Goal: Information Seeking & Learning: Find specific fact

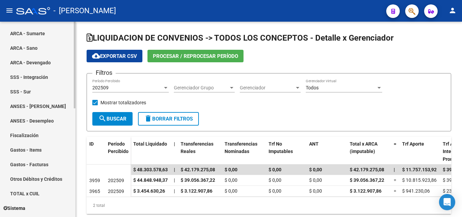
scroll to position [169, 0]
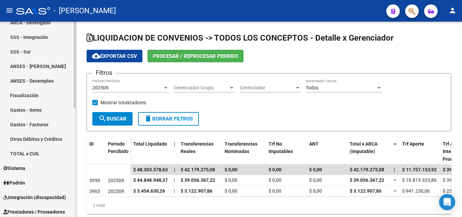
click at [31, 154] on link "TOTAL x CUIL" at bounding box center [37, 153] width 75 height 15
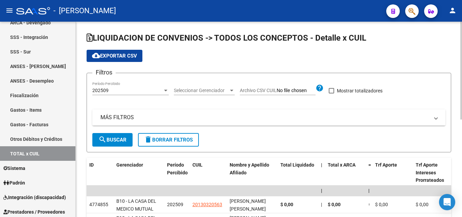
click at [124, 118] on mat-panel-title "MÁS FILTROS" at bounding box center [264, 117] width 329 height 7
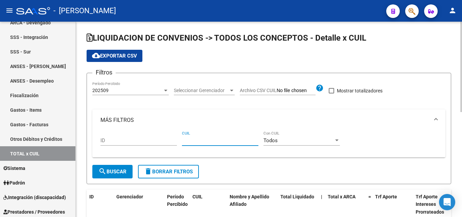
paste input "27-26978417-8"
type input "27-26978417-8"
click at [168, 91] on div at bounding box center [166, 90] width 6 height 5
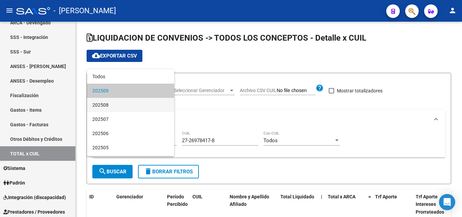
click at [114, 105] on span "202508" at bounding box center [130, 105] width 76 height 14
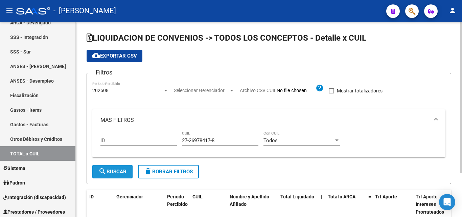
click at [109, 174] on span "search Buscar" at bounding box center [112, 171] width 28 height 6
click at [166, 92] on div at bounding box center [166, 90] width 6 height 5
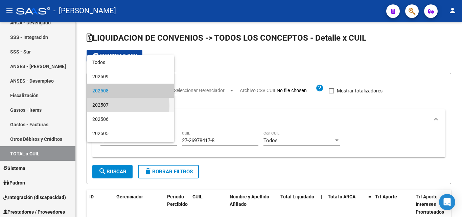
click at [108, 106] on span "202507" at bounding box center [130, 105] width 76 height 14
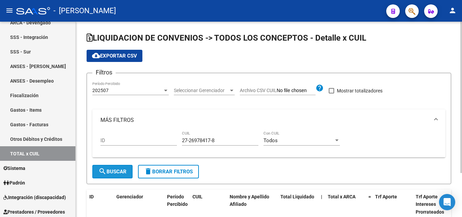
click at [121, 169] on span "search Buscar" at bounding box center [112, 171] width 28 height 6
click at [165, 91] on div at bounding box center [165, 91] width 3 height 2
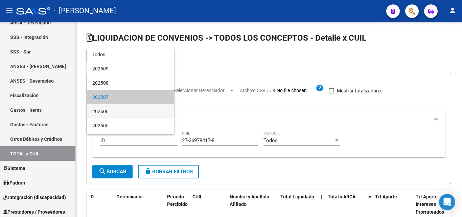
scroll to position [6, 0]
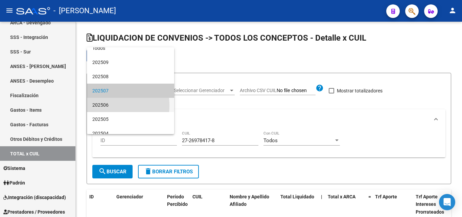
click at [103, 106] on span "202506" at bounding box center [130, 105] width 76 height 14
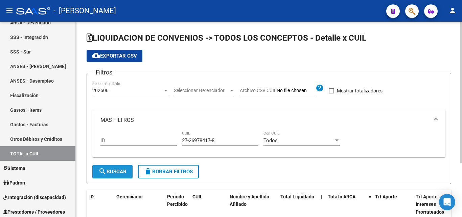
click at [126, 170] on span "search Buscar" at bounding box center [112, 171] width 28 height 6
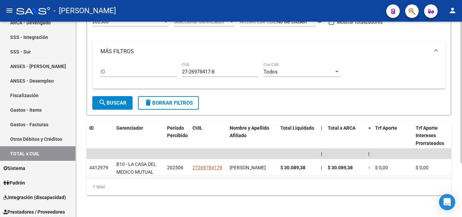
scroll to position [74, 0]
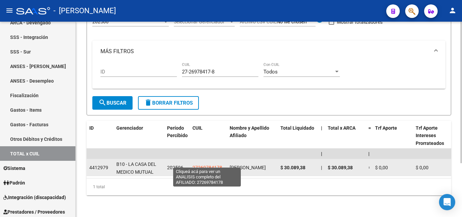
click at [212, 165] on span "27269784178" at bounding box center [207, 167] width 30 height 5
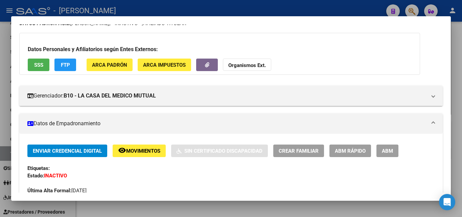
scroll to position [0, 0]
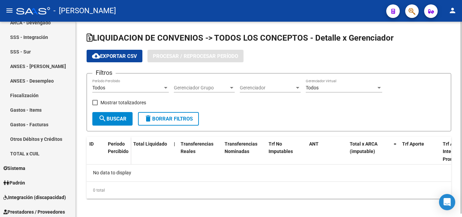
checkbox input "true"
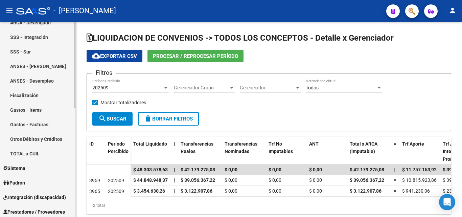
click at [30, 154] on link "TOTAL x CUIL" at bounding box center [37, 153] width 75 height 15
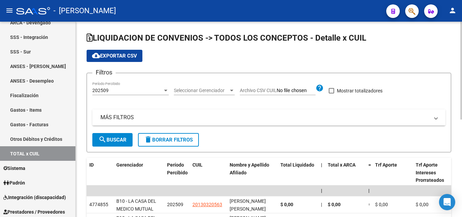
click at [125, 121] on mat-panel-title "MÁS FILTROS" at bounding box center [264, 117] width 329 height 7
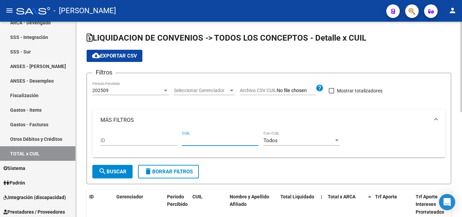
paste input "23-30548047-9"
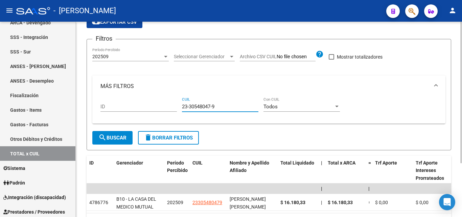
scroll to position [68, 0]
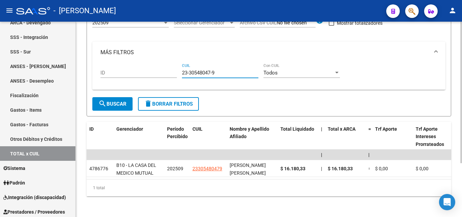
type input "23-30548047-9"
drag, startPoint x: 218, startPoint y: 71, endPoint x: 177, endPoint y: 70, distance: 41.6
click at [177, 70] on div "ID 23-30548047-9 CUIL Todos Con CUIL" at bounding box center [268, 73] width 337 height 21
paste input "27-27229967-1"
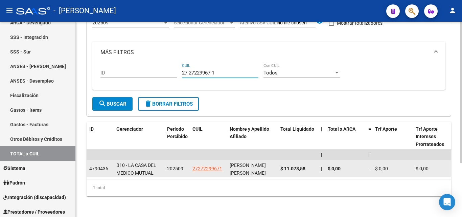
type input "27-27229967-1"
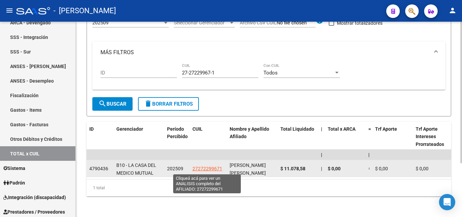
click at [203, 168] on span "27272299671" at bounding box center [207, 168] width 30 height 5
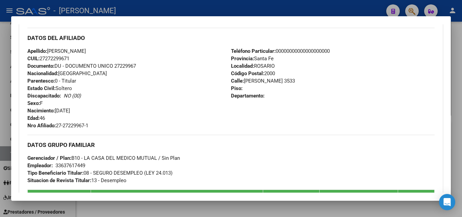
scroll to position [330, 0]
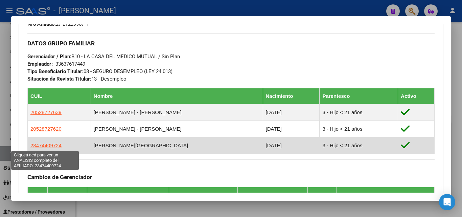
click at [41, 146] on span "23474409724" at bounding box center [45, 145] width 31 height 6
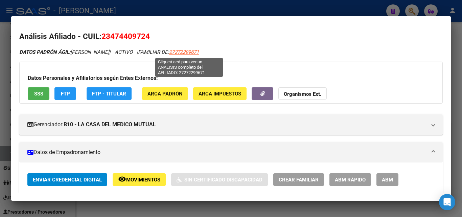
click at [190, 53] on span "27272299671" at bounding box center [184, 52] width 30 height 6
type textarea "27272299671"
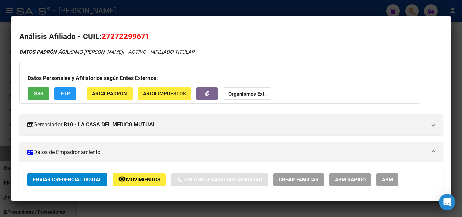
drag, startPoint x: 156, startPoint y: 34, endPoint x: 101, endPoint y: 36, distance: 54.1
click at [101, 36] on h2 "Análisis Afiliado - CUIL: 27272299671" at bounding box center [230, 36] width 423 height 11
copy span "27272299671"
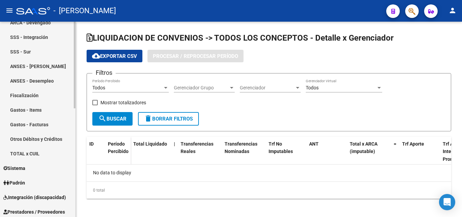
checkbox input "true"
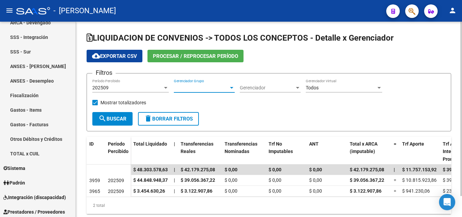
click at [233, 88] on div at bounding box center [232, 87] width 6 height 5
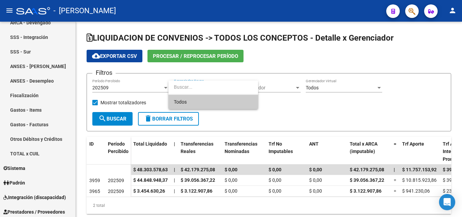
click at [300, 87] on div at bounding box center [231, 108] width 462 height 217
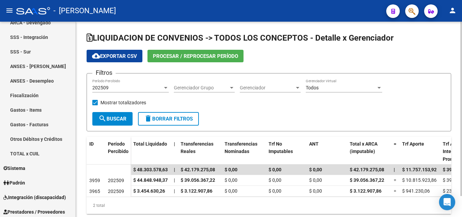
click at [299, 88] on div at bounding box center [297, 88] width 3 height 2
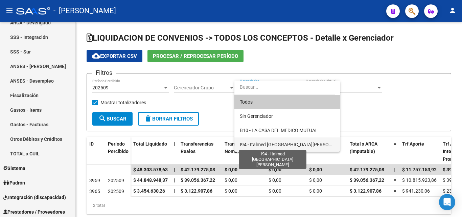
click at [277, 145] on span "I94 - Italmed [GEOGRAPHIC_DATA]" at bounding box center [294, 144] width 109 height 5
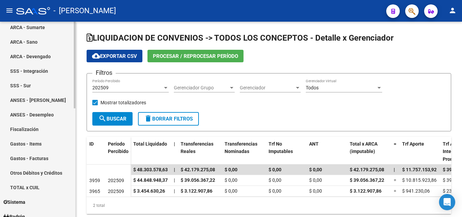
scroll to position [203, 0]
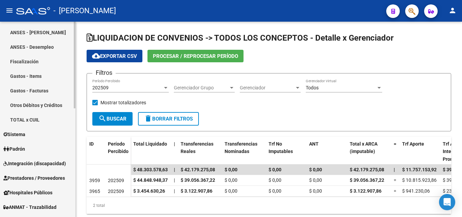
click at [31, 120] on link "TOTAL x CUIL" at bounding box center [37, 119] width 75 height 15
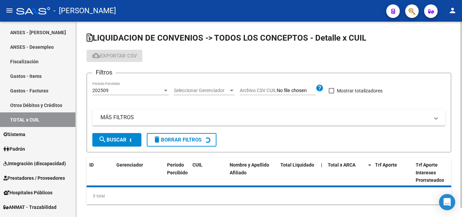
click at [122, 119] on mat-panel-title "MÁS FILTROS" at bounding box center [264, 117] width 329 height 7
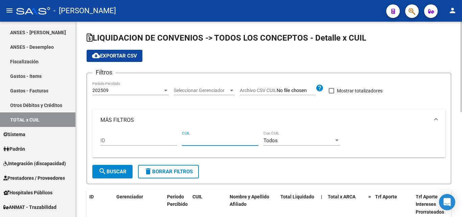
paste input "20-34791977-3"
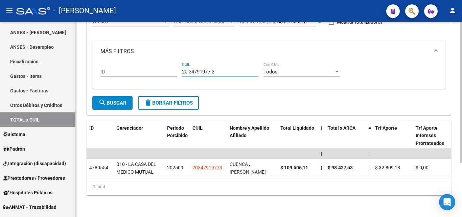
scroll to position [74, 0]
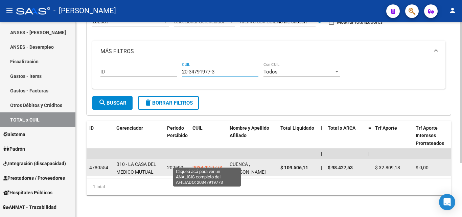
type input "20-34791977-3"
click at [204, 165] on span "20347919773" at bounding box center [207, 167] width 30 height 5
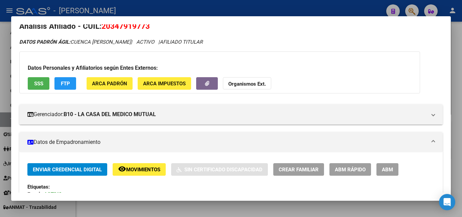
scroll to position [0, 0]
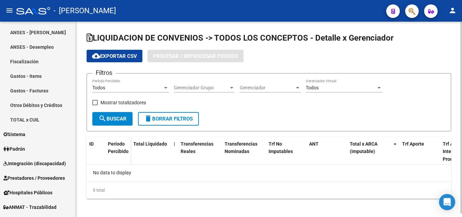
checkbox input "true"
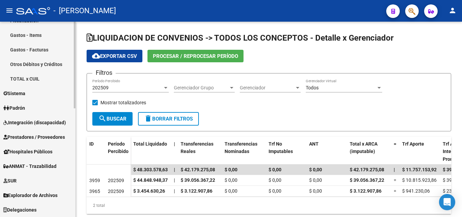
scroll to position [210, 0]
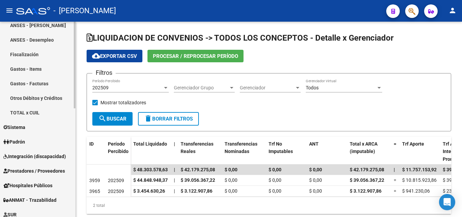
click at [23, 111] on link "TOTAL x CUIL" at bounding box center [37, 112] width 75 height 15
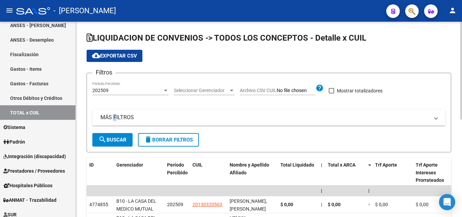
click at [113, 116] on mat-panel-title "MÁS FILTROS" at bounding box center [264, 117] width 329 height 7
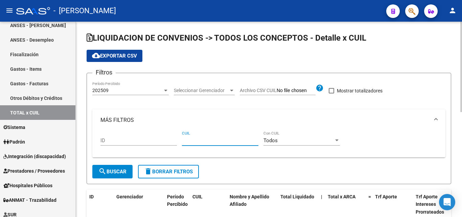
paste input "27-34525570-8"
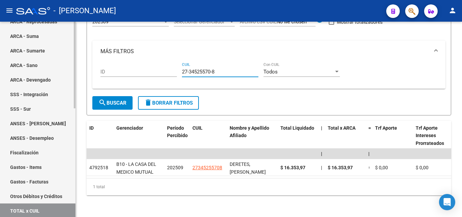
scroll to position [109, 0]
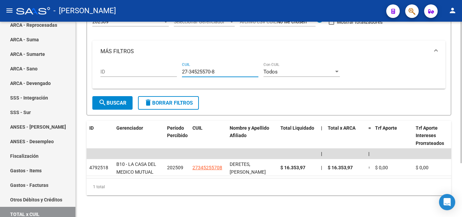
type input "27-34525570-8"
drag, startPoint x: 219, startPoint y: 66, endPoint x: 172, endPoint y: 66, distance: 46.7
click at [172, 66] on div "ID 27-34525570-8 CUIL Todos Con CUIL" at bounding box center [268, 72] width 337 height 21
paste input "23-41931969-4"
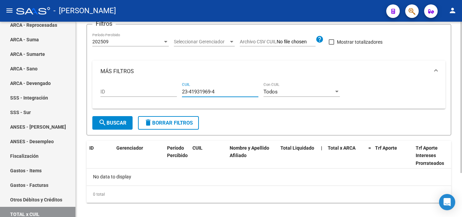
scroll to position [56, 0]
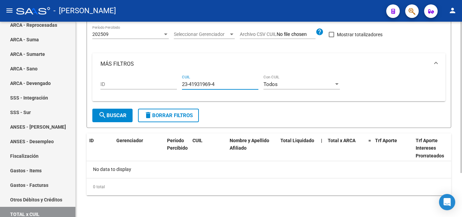
type input "23-41931969-4"
drag, startPoint x: 217, startPoint y: 85, endPoint x: 167, endPoint y: 88, distance: 50.1
click at [167, 88] on div "ID 23-41931969-4 CUIL Todos Con CUIL" at bounding box center [268, 85] width 337 height 21
paste input "20-17096468-4"
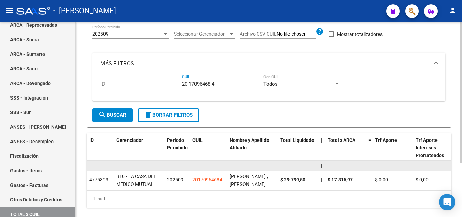
scroll to position [74, 0]
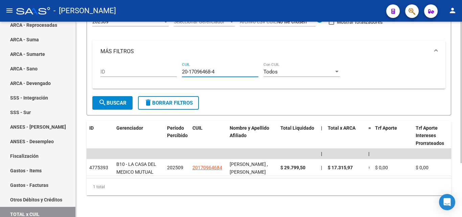
type input "20-17096468-4"
drag, startPoint x: 218, startPoint y: 67, endPoint x: 168, endPoint y: 63, distance: 50.8
click at [168, 63] on div "ID 20-17096468-4 CUIL Todos Con CUIL" at bounding box center [268, 72] width 337 height 21
paste input "20-17803508-9"
type input "20-17803508-9"
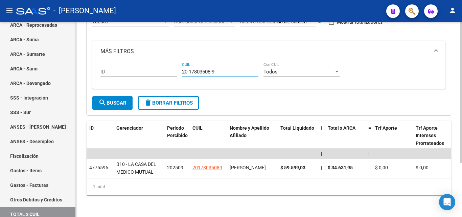
drag, startPoint x: 217, startPoint y: 67, endPoint x: 178, endPoint y: 70, distance: 39.0
click at [178, 70] on div "ID 20-17803508-9 CUIL Todos Con CUIL" at bounding box center [268, 72] width 337 height 21
paste input "20-16931900-7"
type input "20-16931900-7"
drag, startPoint x: 218, startPoint y: 65, endPoint x: 180, endPoint y: 66, distance: 38.9
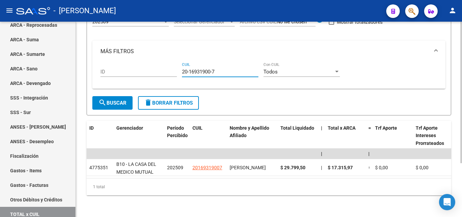
click at [180, 66] on div "ID 20-16931900-7 CUIL Todos Con CUIL" at bounding box center [268, 72] width 337 height 21
paste input "20-14831121-9"
type input "20-14831121-9"
drag, startPoint x: 219, startPoint y: 65, endPoint x: 177, endPoint y: 67, distance: 42.7
click at [177, 67] on div "ID 20-14831121-9 CUIL Todos Con CUIL" at bounding box center [268, 72] width 337 height 21
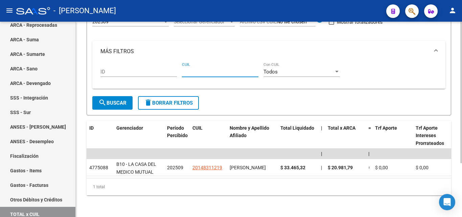
paste input "20-18361350-3"
type input "20-18361350-3"
drag, startPoint x: 216, startPoint y: 66, endPoint x: 171, endPoint y: 60, distance: 45.0
click at [171, 62] on div "ID 20-18361350-3 CUIL Todos Con CUIL" at bounding box center [268, 72] width 337 height 21
paste input "20-16942519-2"
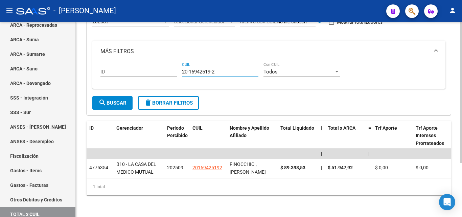
type input "20-16942519-2"
drag, startPoint x: 217, startPoint y: 65, endPoint x: 172, endPoint y: 62, distance: 45.1
click at [172, 62] on div "ID 20-16942519-2 CUIL Todos Con CUIL" at bounding box center [268, 72] width 337 height 21
paste input "20-16852671-8"
type input "20-16852671-8"
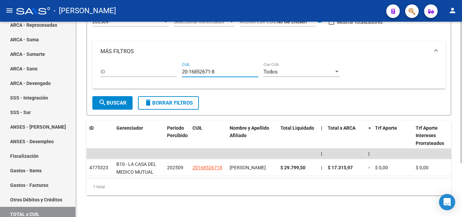
drag, startPoint x: 205, startPoint y: 66, endPoint x: 177, endPoint y: 66, distance: 28.1
click at [177, 66] on div "ID 20-16852671-8 CUIL Todos Con CUIL" at bounding box center [268, 72] width 337 height 21
paste input "20-28130020-3"
type input "20-28130020-3"
drag, startPoint x: 220, startPoint y: 66, endPoint x: 166, endPoint y: 65, distance: 54.1
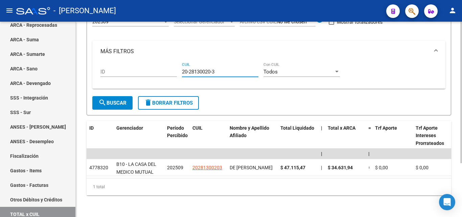
click at [166, 65] on div "ID 20-28130020-3 CUIL Todos Con CUIL" at bounding box center [268, 72] width 337 height 21
paste input "20-30458909-5"
type input "20-30458909-5"
drag, startPoint x: 216, startPoint y: 67, endPoint x: 170, endPoint y: 63, distance: 46.2
click at [170, 63] on div "ID 20-30458909-5 CUIL Todos Con CUIL" at bounding box center [268, 72] width 337 height 21
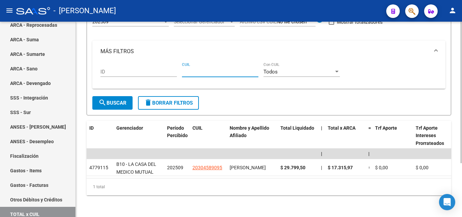
paste input "20-14086901-6"
type input "20-14086901-6"
drag, startPoint x: 218, startPoint y: 66, endPoint x: 175, endPoint y: 67, distance: 43.3
click at [175, 67] on div "ID 20-14086901-6 CUIL Todos Con CUIL" at bounding box center [268, 72] width 337 height 21
paste input "20-30677075-7"
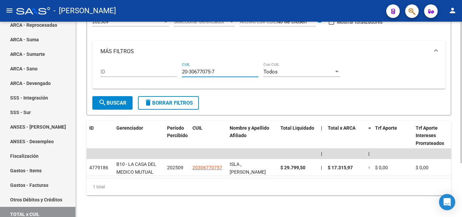
type input "20-30677075-7"
drag, startPoint x: 219, startPoint y: 65, endPoint x: 175, endPoint y: 66, distance: 44.0
click at [175, 66] on div "ID 20-30677075-7 CUIL Todos Con CUIL" at bounding box center [268, 72] width 337 height 21
paste input "23-17510036-9"
type input "23-17510036-9"
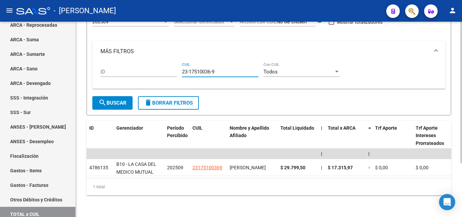
drag, startPoint x: 217, startPoint y: 66, endPoint x: 176, endPoint y: 68, distance: 42.0
click at [176, 68] on div "ID 23-17510036-9 CUIL Todos Con CUIL" at bounding box center [268, 72] width 337 height 21
paste input "23-28787981-4"
type input "23-28787981-4"
drag, startPoint x: 219, startPoint y: 66, endPoint x: 171, endPoint y: 68, distance: 48.1
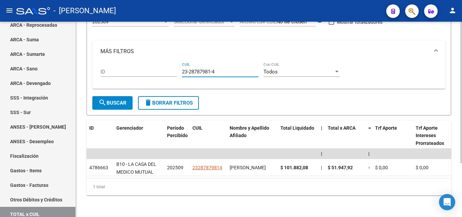
click at [171, 68] on div "ID 23-28787981-4 CUIL Todos Con CUIL" at bounding box center [268, 72] width 337 height 21
paste input "27-28645270-7"
type input "27-28645270-7"
drag, startPoint x: 218, startPoint y: 67, endPoint x: 168, endPoint y: 66, distance: 49.4
click at [168, 66] on div "ID 27-28645270-7 CUIL Todos Con CUIL" at bounding box center [268, 72] width 337 height 21
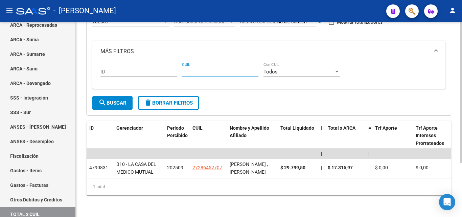
paste input "27-32289818-0"
type input "27-32289818-0"
drag, startPoint x: 217, startPoint y: 68, endPoint x: 174, endPoint y: 63, distance: 43.2
click at [174, 63] on div "ID 27-32289818-0 CUIL Todos Con CUIL" at bounding box center [268, 72] width 337 height 21
paste input "20-35899501-3"
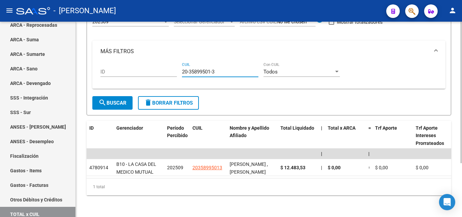
type input "20-35899501-3"
drag, startPoint x: 219, startPoint y: 67, endPoint x: 168, endPoint y: 65, distance: 50.8
click at [168, 65] on div "ID 20-35899501-3 CUIL Todos Con CUIL" at bounding box center [268, 72] width 337 height 21
paste input "23-33561999-4"
type input "23-33561999-4"
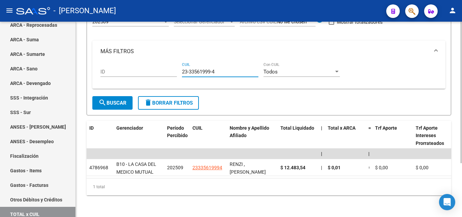
drag, startPoint x: 216, startPoint y: 65, endPoint x: 169, endPoint y: 62, distance: 47.4
click at [169, 62] on div "ID 23-33561999-4 CUIL Todos Con CUIL" at bounding box center [268, 72] width 337 height 21
paste input "23-28914619-9"
type input "23-28914619-9"
drag, startPoint x: 221, startPoint y: 65, endPoint x: 161, endPoint y: 66, distance: 60.5
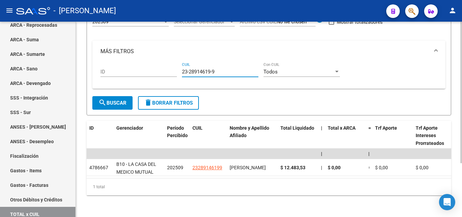
click at [161, 66] on div "ID 23-28914619-9 CUIL Todos Con CUIL" at bounding box center [268, 72] width 337 height 21
paste input "27-29694980-4"
type input "27-29694980-4"
drag, startPoint x: 194, startPoint y: 68, endPoint x: 164, endPoint y: 67, distance: 30.1
click at [164, 67] on div "ID 27-29694980-4 CUIL Todos Con CUIL" at bounding box center [268, 72] width 337 height 21
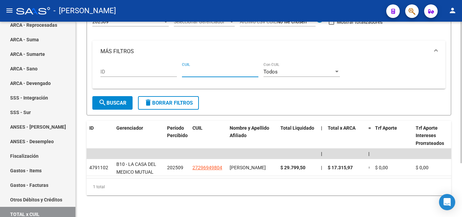
paste input "27-40981306-8"
type input "27-40981306-8"
drag, startPoint x: 220, startPoint y: 67, endPoint x: 181, endPoint y: 69, distance: 38.6
click at [181, 69] on div "ID 27-40981306-8 CUIL Todos Con CUIL" at bounding box center [268, 72] width 337 height 21
paste input "27-41601417-0"
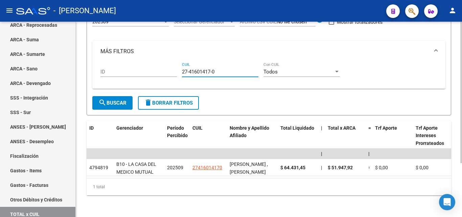
type input "27-41601417-0"
drag, startPoint x: 217, startPoint y: 65, endPoint x: 166, endPoint y: 61, distance: 51.5
click at [166, 62] on div "ID 27-41601417-0 CUIL Todos Con CUIL" at bounding box center [268, 72] width 337 height 21
paste input "27-32166300-7"
type input "27-32166300-7"
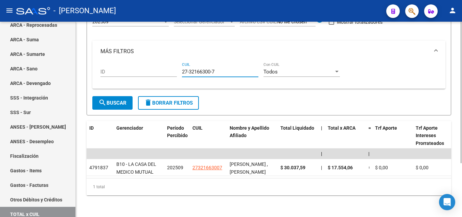
drag, startPoint x: 220, startPoint y: 67, endPoint x: 180, endPoint y: 69, distance: 40.6
click at [180, 69] on div "ID 27-32166300-7 CUIL Todos Con CUIL" at bounding box center [268, 72] width 337 height 21
paste input "27-21510576-3"
type input "27-21510576-3"
drag, startPoint x: 220, startPoint y: 67, endPoint x: 167, endPoint y: 65, distance: 53.5
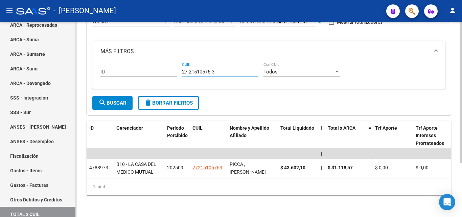
click at [167, 65] on div "ID 27-21510576-3 CUIL Todos Con CUIL" at bounding box center [268, 72] width 337 height 21
paste input "27-34175416-5"
type input "27-34175416-5"
drag, startPoint x: 219, startPoint y: 67, endPoint x: 173, endPoint y: 67, distance: 46.3
click at [173, 67] on div "ID 27-34175416-5 CUIL Todos Con CUIL" at bounding box center [268, 72] width 337 height 21
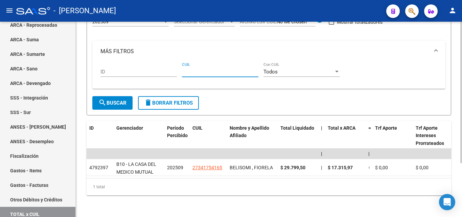
paste input "27-23876026-2"
type input "27-23876026-2"
drag, startPoint x: 220, startPoint y: 66, endPoint x: 170, endPoint y: 65, distance: 50.1
click at [170, 65] on div "ID 27-23876026-2 CUIL Todos Con CUIL" at bounding box center [268, 72] width 337 height 21
paste input "27-37016631-0"
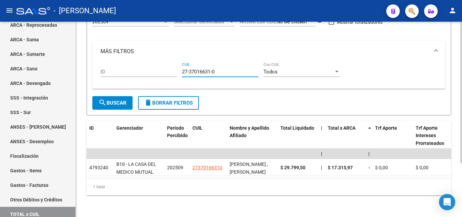
type input "27-37016631-0"
drag, startPoint x: 219, startPoint y: 66, endPoint x: 179, endPoint y: 64, distance: 40.3
click at [179, 64] on div "ID 27-37016631-0 CUIL Todos Con CUIL" at bounding box center [268, 72] width 337 height 21
paste input "27-32642553-8"
type input "27-32642553-8"
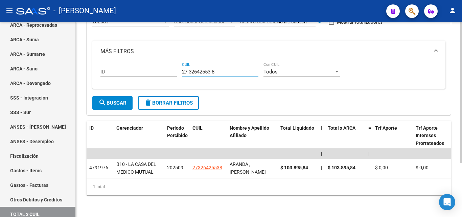
drag, startPoint x: 215, startPoint y: 66, endPoint x: 168, endPoint y: 66, distance: 46.3
click at [168, 66] on div "ID 27-32642553-8 CUIL Todos Con CUIL" at bounding box center [268, 72] width 337 height 21
paste input "23-43164119-4"
type input "23-43164119-4"
drag, startPoint x: 218, startPoint y: 66, endPoint x: 183, endPoint y: 67, distance: 35.2
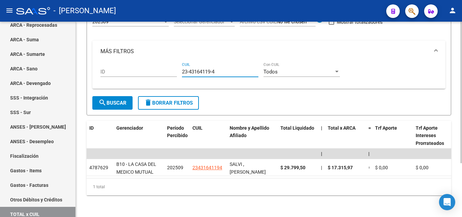
click at [183, 69] on input "23-43164119-4" at bounding box center [220, 72] width 76 height 6
paste input "20-24918216-9"
type input "20-24918216-9"
drag, startPoint x: 218, startPoint y: 64, endPoint x: 162, endPoint y: 66, distance: 56.5
click at [162, 66] on div "ID 20-24918216-9 CUIL Todos Con CUIL" at bounding box center [268, 72] width 337 height 21
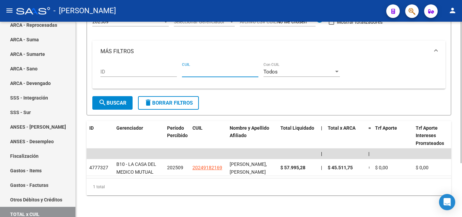
paste input "20-38981705-9"
type input "20-38981705-9"
drag, startPoint x: 218, startPoint y: 67, endPoint x: 181, endPoint y: 68, distance: 37.2
click at [181, 68] on div "ID 20-38981705-9 CUIL Todos Con CUIL" at bounding box center [268, 72] width 337 height 21
paste input "23-34487479-4"
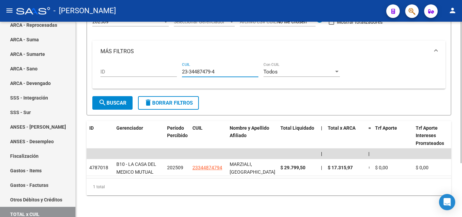
type input "23-34487479-4"
drag, startPoint x: 220, startPoint y: 66, endPoint x: 176, endPoint y: 71, distance: 44.3
click at [176, 71] on div "ID 23-34487479-4 CUIL Todos Con CUIL" at bounding box center [268, 72] width 337 height 21
paste input "23-35042903-4"
type input "23-35042903-4"
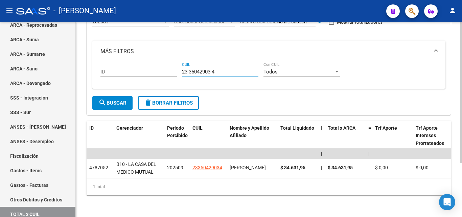
drag, startPoint x: 219, startPoint y: 67, endPoint x: 166, endPoint y: 64, distance: 53.2
click at [166, 64] on div "ID 23-35042903-4 CUIL Todos Con CUIL" at bounding box center [268, 72] width 337 height 21
paste input "27-17704572-7"
type input "27-17704572-7"
drag, startPoint x: 220, startPoint y: 64, endPoint x: 169, endPoint y: 64, distance: 50.7
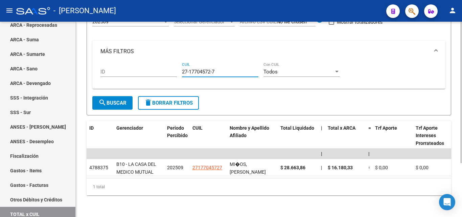
click at [169, 64] on div "ID 27-17704572-7 CUIL Todos Con CUIL" at bounding box center [268, 72] width 337 height 21
paste input "20-27160287-2"
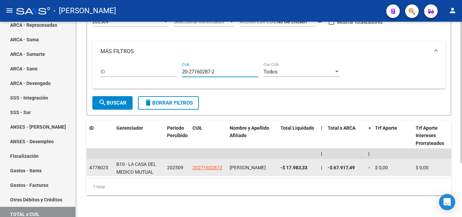
type input "20-27160287-2"
click at [307, 165] on span "-$ 17.983,33" at bounding box center [293, 167] width 27 height 5
drag, startPoint x: 307, startPoint y: 162, endPoint x: 288, endPoint y: 160, distance: 19.4
click at [288, 165] on span "-$ 17.983,33" at bounding box center [293, 167] width 27 height 5
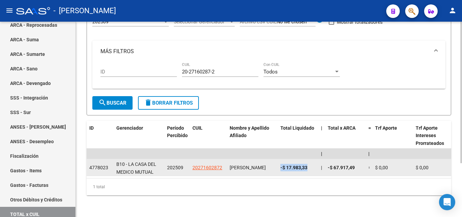
copy span "-$ 17.983,33"
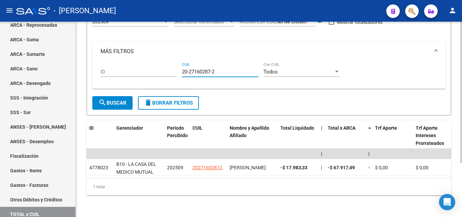
drag, startPoint x: 218, startPoint y: 65, endPoint x: 166, endPoint y: 66, distance: 52.1
click at [166, 66] on div "ID 20-27160287-2 CUIL Todos Con CUIL" at bounding box center [268, 72] width 337 height 21
paste input "20-20357024-5"
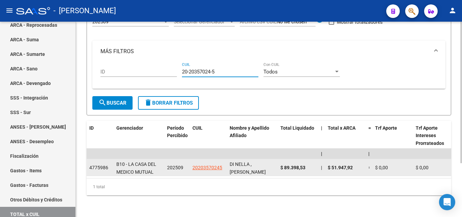
type input "20-20357024-5"
drag, startPoint x: 308, startPoint y: 160, endPoint x: 282, endPoint y: 162, distance: 26.4
click at [282, 164] on div "$ 89.398,53" at bounding box center [297, 168] width 35 height 8
copy span "$ 89.398,53"
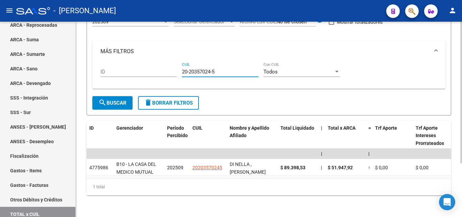
drag, startPoint x: 225, startPoint y: 65, endPoint x: 163, endPoint y: 62, distance: 62.3
click at [163, 62] on div "ID 20-20357024-5 CUIL Todos Con CUIL" at bounding box center [268, 72] width 337 height 21
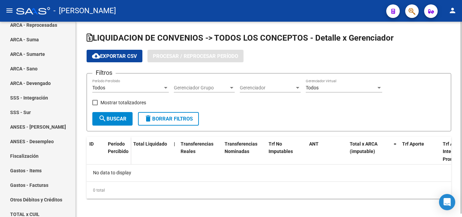
checkbox input "true"
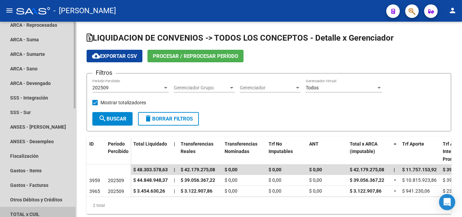
click at [36, 213] on link "TOTAL x CUIL" at bounding box center [37, 214] width 75 height 15
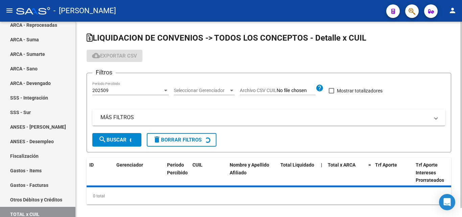
click at [111, 117] on mat-panel-title "MÁS FILTROS" at bounding box center [264, 117] width 329 height 7
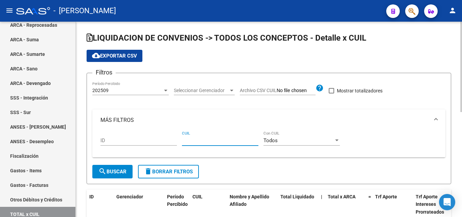
paste input "20-16630089-5"
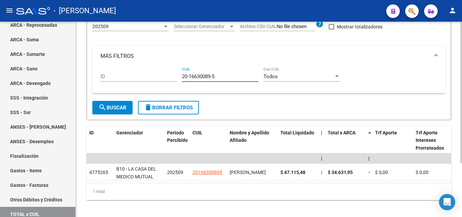
scroll to position [68, 0]
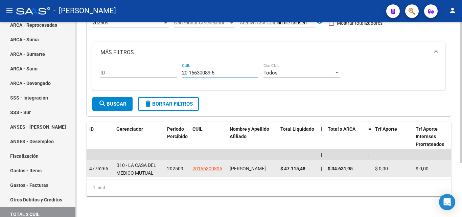
type input "20-16630089-5"
drag, startPoint x: 308, startPoint y: 169, endPoint x: 279, endPoint y: 169, distance: 28.8
click at [279, 169] on datatable-body-cell "$ 47.115,48" at bounding box center [298, 168] width 41 height 17
copy span "$ 47.115,48"
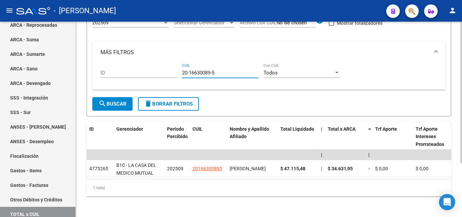
drag, startPoint x: 220, startPoint y: 73, endPoint x: 177, endPoint y: 72, distance: 44.0
click at [177, 71] on div "ID 20-16630089-5 CUIL Todos Con CUIL" at bounding box center [268, 73] width 337 height 21
paste input "20-28407409-3"
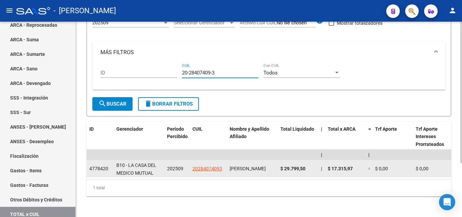
type input "20-28407409-3"
drag, startPoint x: 308, startPoint y: 168, endPoint x: 279, endPoint y: 168, distance: 29.1
click at [279, 168] on datatable-body-cell "$ 29.799,50" at bounding box center [298, 168] width 41 height 17
copy span "$ 29.799,50"
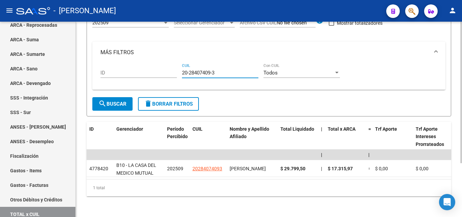
drag, startPoint x: 219, startPoint y: 73, endPoint x: 163, endPoint y: 70, distance: 56.2
click at [163, 70] on div "ID 20-28407409-3 CUIL Todos Con CUIL" at bounding box center [268, 73] width 337 height 21
paste input "27-28796908-8"
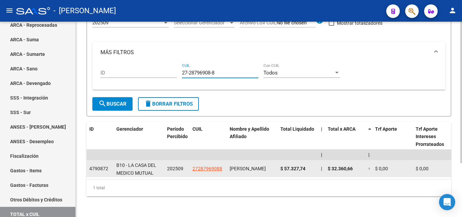
type input "27-28796908-8"
drag, startPoint x: 307, startPoint y: 169, endPoint x: 278, endPoint y: 167, distance: 29.2
click at [278, 167] on datatable-body-cell "$ 57.327,74" at bounding box center [298, 168] width 41 height 17
copy span "$ 57.327,74"
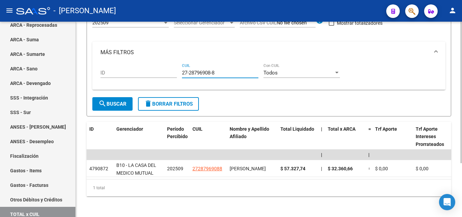
drag, startPoint x: 217, startPoint y: 73, endPoint x: 179, endPoint y: 68, distance: 39.2
click at [179, 68] on div "ID 27-28796908-8 CUIL Todos Con CUIL" at bounding box center [268, 73] width 337 height 21
paste input "27-32403487-6"
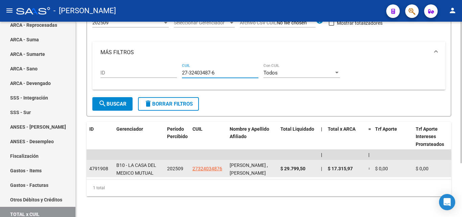
type input "27-32403487-6"
drag, startPoint x: 305, startPoint y: 170, endPoint x: 277, endPoint y: 169, distance: 28.1
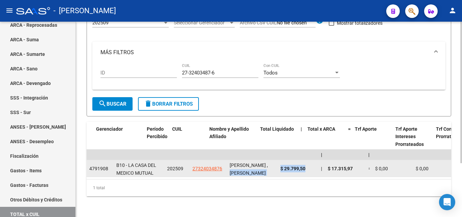
scroll to position [0, 319]
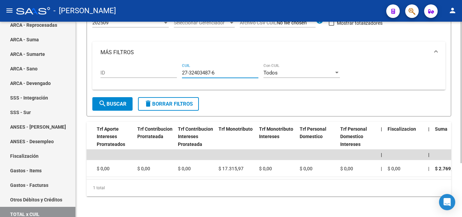
drag, startPoint x: 220, startPoint y: 73, endPoint x: 181, endPoint y: 70, distance: 39.3
click at [181, 70] on div "ID 27-32403487-6 CUIL Todos Con CUIL" at bounding box center [268, 73] width 337 height 21
paste input "27-24081217-2"
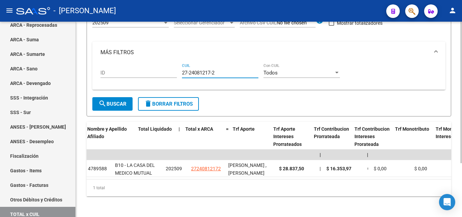
scroll to position [0, 0]
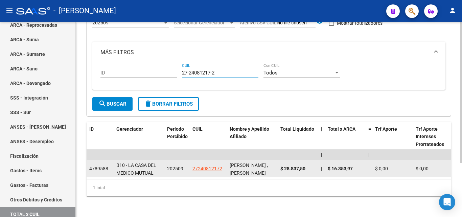
type input "27-24081217-2"
drag, startPoint x: 306, startPoint y: 168, endPoint x: 281, endPoint y: 170, distance: 24.8
click at [281, 170] on span "$ 28.837,50" at bounding box center [292, 168] width 25 height 5
copy span "$ 28.837,50"
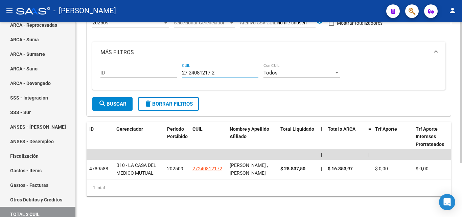
drag, startPoint x: 217, startPoint y: 72, endPoint x: 179, endPoint y: 76, distance: 38.8
click at [179, 76] on div "ID 27-24081217-2 CUIL Todos Con CUIL" at bounding box center [268, 73] width 337 height 21
paste input "23-17944243-4"
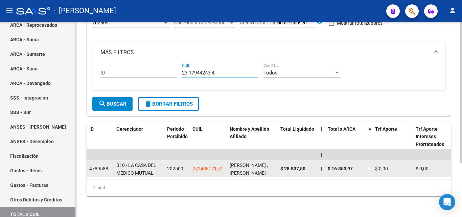
type input "23-17944243-4"
drag, startPoint x: 306, startPoint y: 167, endPoint x: 281, endPoint y: 170, distance: 25.5
click at [281, 170] on div "$ 28.837,50" at bounding box center [297, 169] width 35 height 8
copy span "$ 28.837,50"
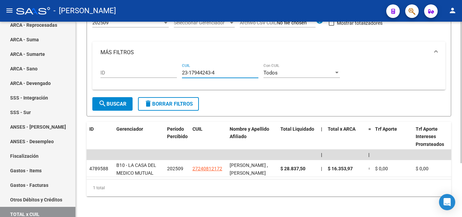
drag, startPoint x: 218, startPoint y: 74, endPoint x: 180, endPoint y: 78, distance: 38.1
click at [180, 78] on div "ID 23-17944243-4 CUIL Todos Con CUIL" at bounding box center [268, 73] width 337 height 21
paste input "20-31004656-7"
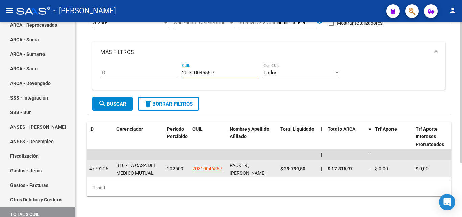
type input "20-31004656-7"
drag, startPoint x: 306, startPoint y: 168, endPoint x: 279, endPoint y: 167, distance: 27.4
click at [279, 167] on datatable-body-cell "$ 29.799,50" at bounding box center [298, 168] width 41 height 17
copy span "$ 29.799,50"
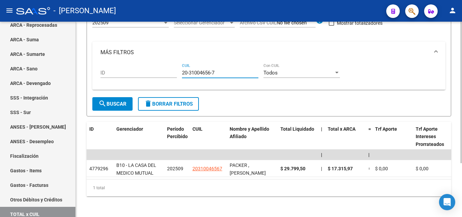
drag, startPoint x: 218, startPoint y: 72, endPoint x: 177, endPoint y: 73, distance: 41.3
click at [177, 73] on div "ID 20-31004656-7 CUIL Todos Con CUIL" at bounding box center [268, 73] width 337 height 21
paste input "23-35042917-4"
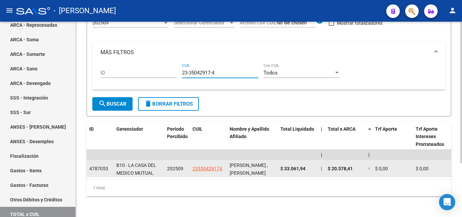
type input "23-35042917-4"
drag, startPoint x: 306, startPoint y: 168, endPoint x: 279, endPoint y: 167, distance: 26.7
click at [279, 167] on datatable-body-cell "$ 33.061,94" at bounding box center [298, 168] width 41 height 17
copy span "$ 33.061,94"
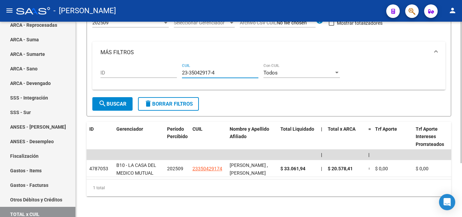
drag, startPoint x: 216, startPoint y: 71, endPoint x: 172, endPoint y: 71, distance: 44.6
click at [172, 71] on div "ID 23-35042917-4 CUIL Todos Con CUIL" at bounding box center [268, 73] width 337 height 21
paste input "23-24386470-4"
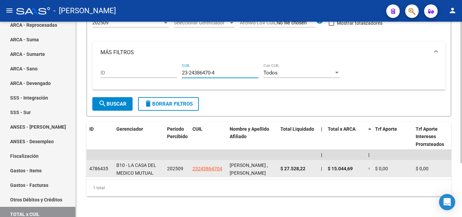
type input "23-24386470-4"
drag, startPoint x: 306, startPoint y: 170, endPoint x: 279, endPoint y: 168, distance: 26.8
click at [279, 168] on datatable-body-cell "$ 27.528,22" at bounding box center [298, 168] width 41 height 17
copy span "$ 27.528,22"
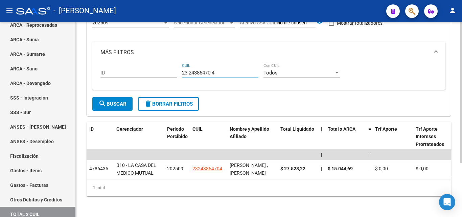
drag, startPoint x: 217, startPoint y: 73, endPoint x: 177, endPoint y: 74, distance: 40.6
click at [177, 74] on div "ID 23-24386470-4 CUIL Todos Con CUIL" at bounding box center [268, 73] width 337 height 21
paste input "27-23288611-6"
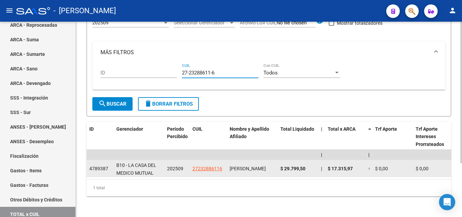
type input "27-23288611-6"
drag, startPoint x: 307, startPoint y: 168, endPoint x: 279, endPoint y: 168, distance: 28.1
click at [279, 168] on datatable-body-cell "$ 29.799,50" at bounding box center [298, 168] width 41 height 17
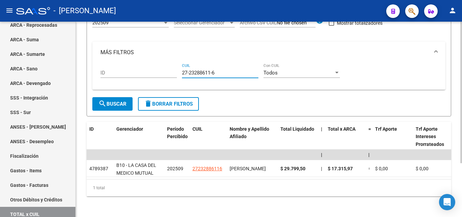
drag, startPoint x: 222, startPoint y: 73, endPoint x: 176, endPoint y: 72, distance: 45.7
click at [176, 72] on div "ID 27-23288611-6 CUIL Todos Con CUIL" at bounding box center [268, 73] width 337 height 21
paste input "27-43166181-6"
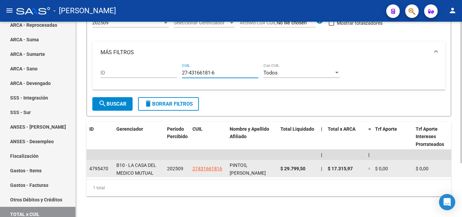
type input "27-43166181-6"
drag, startPoint x: 307, startPoint y: 169, endPoint x: 281, endPoint y: 171, distance: 25.8
click at [279, 171] on datatable-body-cell "$ 29.799,50" at bounding box center [298, 168] width 41 height 17
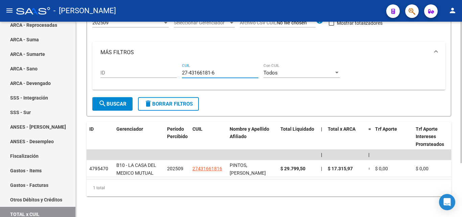
drag, startPoint x: 219, startPoint y: 73, endPoint x: 177, endPoint y: 76, distance: 42.0
click at [177, 76] on div "ID 27-43166181-6 CUIL Todos Con CUIL" at bounding box center [268, 73] width 337 height 21
paste input "27-41160371-2"
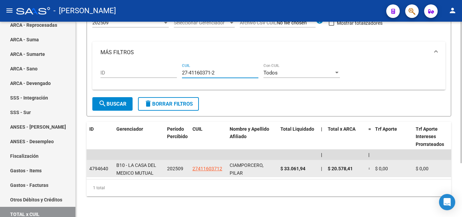
type input "27-41160371-2"
click at [306, 167] on div "$ 33.061,94" at bounding box center [297, 169] width 35 height 8
drag, startPoint x: 307, startPoint y: 168, endPoint x: 277, endPoint y: 170, distance: 30.1
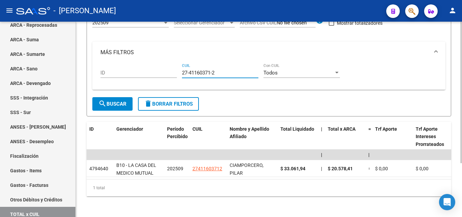
drag, startPoint x: 214, startPoint y: 73, endPoint x: 173, endPoint y: 70, distance: 41.0
click at [173, 70] on div "ID 27-41160371-2 CUIL Todos Con CUIL" at bounding box center [268, 73] width 337 height 21
paste input "27-42145699-8"
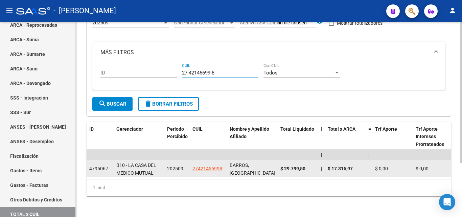
type input "27-42145699-8"
drag, startPoint x: 308, startPoint y: 167, endPoint x: 280, endPoint y: 170, distance: 28.5
click at [280, 170] on datatable-body-cell "$ 29.799,50" at bounding box center [298, 168] width 41 height 17
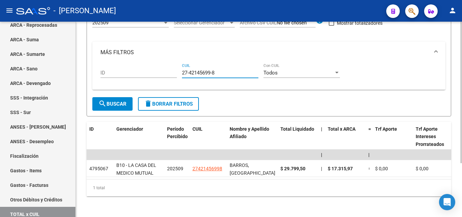
drag, startPoint x: 222, startPoint y: 75, endPoint x: 174, endPoint y: 76, distance: 47.0
click at [174, 76] on div "ID 27-42145699-8 CUIL Todos Con CUIL" at bounding box center [268, 73] width 337 height 21
paste input "20-29970530-8"
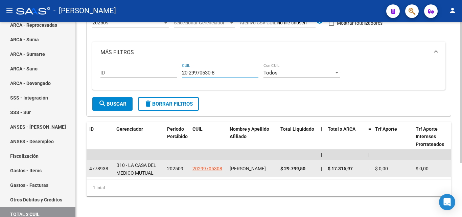
type input "20-29970530-8"
drag, startPoint x: 306, startPoint y: 168, endPoint x: 279, endPoint y: 172, distance: 27.7
click at [279, 172] on datatable-body-cell "$ 29.799,50" at bounding box center [298, 168] width 41 height 17
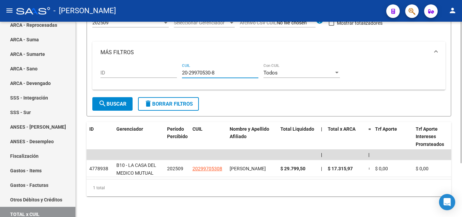
drag, startPoint x: 218, startPoint y: 72, endPoint x: 173, endPoint y: 71, distance: 45.3
click at [173, 71] on div "ID 20-29970530-8 CUIL Todos Con CUIL" at bounding box center [268, 73] width 337 height 21
drag, startPoint x: 191, startPoint y: 69, endPoint x: 189, endPoint y: 74, distance: 5.8
click at [189, 74] on input "CUIL" at bounding box center [220, 73] width 76 height 6
paste input "20-41655816-8"
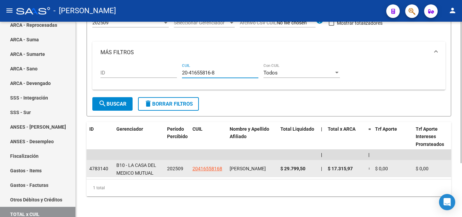
type input "20-41655816-8"
drag, startPoint x: 307, startPoint y: 169, endPoint x: 280, endPoint y: 172, distance: 26.9
click at [280, 172] on div "$ 29.799,50" at bounding box center [297, 169] width 35 height 8
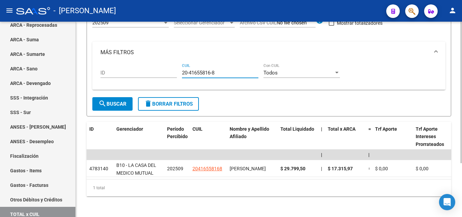
drag, startPoint x: 203, startPoint y: 73, endPoint x: 168, endPoint y: 71, distance: 34.9
click at [168, 71] on div "ID 20-41655816-8 CUIL Todos Con CUIL" at bounding box center [268, 73] width 337 height 21
paste input "20-22175175-3"
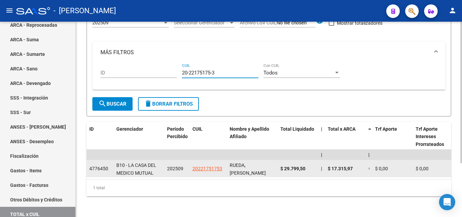
type input "20-22175175-3"
drag, startPoint x: 306, startPoint y: 169, endPoint x: 278, endPoint y: 169, distance: 27.7
click at [278, 169] on datatable-body-cell "$ 29.799,50" at bounding box center [298, 168] width 41 height 17
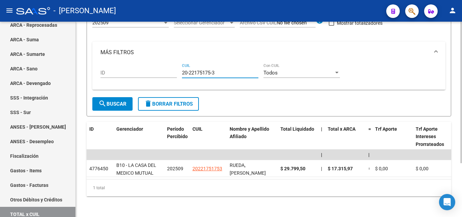
drag, startPoint x: 220, startPoint y: 73, endPoint x: 177, endPoint y: 74, distance: 43.7
click at [177, 74] on div "ID 20-22175175-3 CUIL Todos Con CUIL" at bounding box center [268, 73] width 337 height 21
paste input "27-34171931-9"
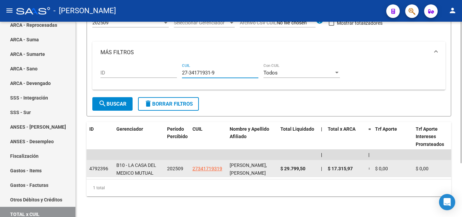
type input "27-34171931-9"
drag, startPoint x: 308, startPoint y: 168, endPoint x: 280, endPoint y: 169, distance: 28.8
click at [280, 169] on datatable-body-cell "$ 29.799,50" at bounding box center [298, 168] width 41 height 17
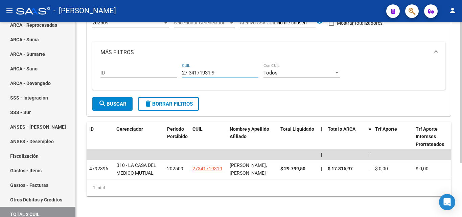
drag, startPoint x: 218, startPoint y: 73, endPoint x: 178, endPoint y: 74, distance: 40.3
click at [178, 74] on div "ID 27-34171931-9 CUIL Todos Con CUIL" at bounding box center [268, 73] width 337 height 21
paste input "27-32897882-8"
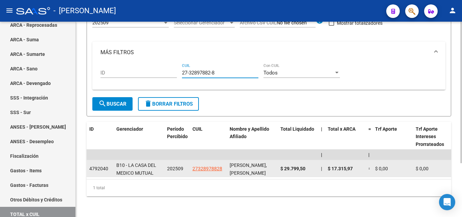
type input "27-32897882-8"
drag, startPoint x: 307, startPoint y: 169, endPoint x: 278, endPoint y: 167, distance: 29.5
click at [278, 167] on datatable-body-cell "$ 29.799,50" at bounding box center [298, 168] width 41 height 17
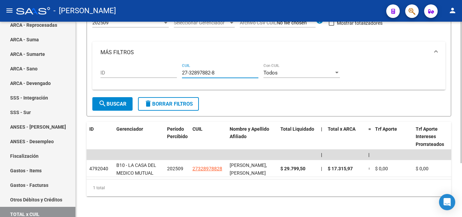
drag, startPoint x: 221, startPoint y: 73, endPoint x: 177, endPoint y: 77, distance: 44.9
click at [177, 77] on div "ID 27-32897882-8 CUIL Todos Con CUIL" at bounding box center [268, 73] width 337 height 21
paste input "27-33133842-2"
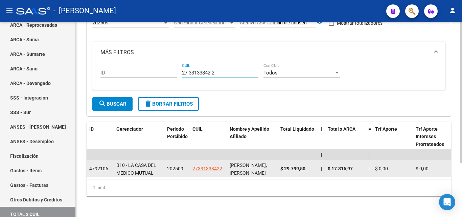
type input "27-33133842-2"
drag, startPoint x: 307, startPoint y: 168, endPoint x: 278, endPoint y: 171, distance: 28.9
click at [278, 171] on datatable-body-cell "$ 29.799,50" at bounding box center [298, 168] width 41 height 17
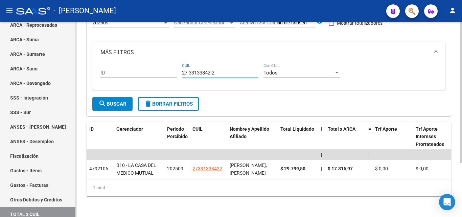
drag, startPoint x: 218, startPoint y: 73, endPoint x: 173, endPoint y: 67, distance: 45.4
click at [173, 67] on div "ID 27-33133842-2 CUIL Todos Con CUIL" at bounding box center [268, 73] width 337 height 21
paste input "20-17942940-4"
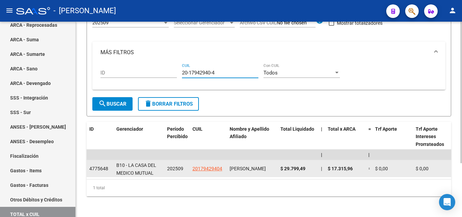
type input "20-17942940-4"
drag, startPoint x: 308, startPoint y: 167, endPoint x: 280, endPoint y: 168, distance: 27.7
click at [280, 168] on div "$ 29.799,49" at bounding box center [297, 169] width 35 height 8
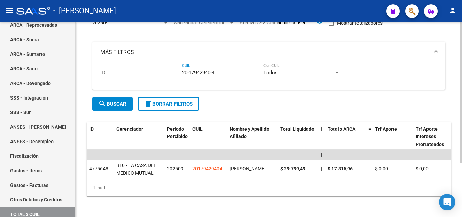
drag, startPoint x: 218, startPoint y: 74, endPoint x: 178, endPoint y: 75, distance: 39.9
click at [178, 75] on div "ID 20-17942940-4 CUIL Todos Con CUIL" at bounding box center [268, 73] width 337 height 21
paste input "20-14449480-7"
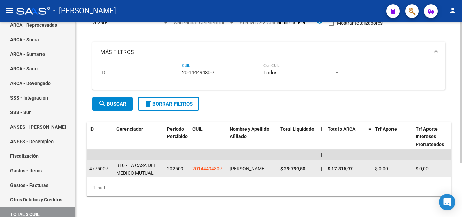
type input "20-14449480-7"
drag, startPoint x: 306, startPoint y: 168, endPoint x: 279, endPoint y: 168, distance: 27.1
click at [279, 168] on datatable-body-cell "$ 29.799,50" at bounding box center [298, 168] width 41 height 17
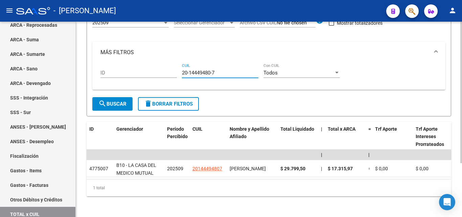
drag, startPoint x: 217, startPoint y: 72, endPoint x: 178, endPoint y: 72, distance: 39.9
click at [178, 72] on div "ID 20-14449480-7 CUIL Todos Con CUIL" at bounding box center [268, 73] width 337 height 21
paste input "23-43425457-4"
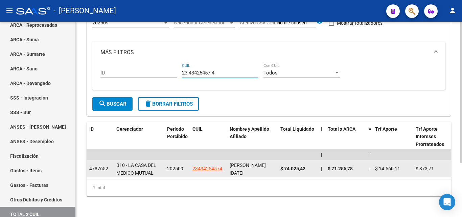
type input "23-43425457-4"
drag, startPoint x: 308, startPoint y: 167, endPoint x: 279, endPoint y: 168, distance: 28.7
click at [279, 168] on datatable-body-cell "$ 74.025,42" at bounding box center [298, 168] width 41 height 17
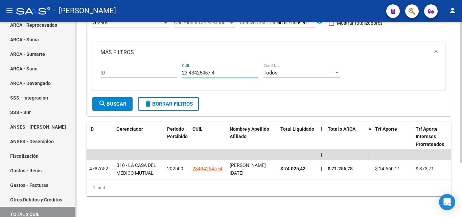
drag, startPoint x: 217, startPoint y: 71, endPoint x: 176, endPoint y: 70, distance: 40.9
click at [176, 70] on div "ID 23-43425457-4 CUIL Todos Con CUIL" at bounding box center [268, 73] width 337 height 21
paste input "20-42868299-9"
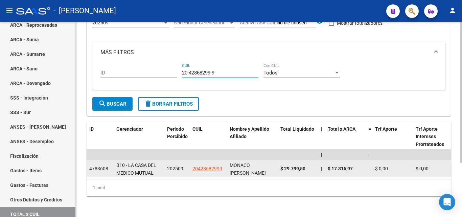
type input "20-42868299-9"
drag, startPoint x: 307, startPoint y: 168, endPoint x: 280, endPoint y: 166, distance: 26.5
click at [280, 166] on div "$ 29.799,50" at bounding box center [297, 169] width 35 height 8
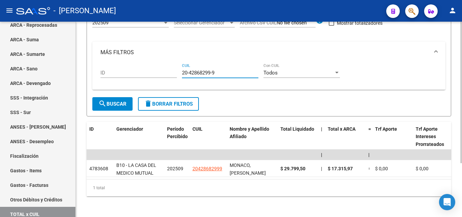
drag, startPoint x: 221, startPoint y: 71, endPoint x: 178, endPoint y: 73, distance: 42.6
click at [178, 73] on div "ID 20-42868299-9 CUIL Todos Con CUIL" at bounding box center [268, 73] width 337 height 21
paste input "27-30271608-6"
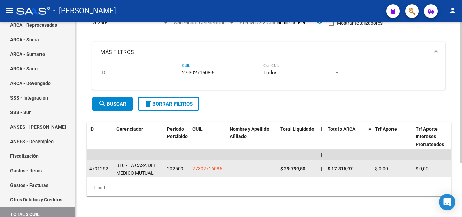
type input "27-30271608-6"
drag, startPoint x: 307, startPoint y: 167, endPoint x: 278, endPoint y: 169, distance: 29.1
click at [278, 169] on datatable-body-cell "$ 29.799,50" at bounding box center [298, 168] width 41 height 17
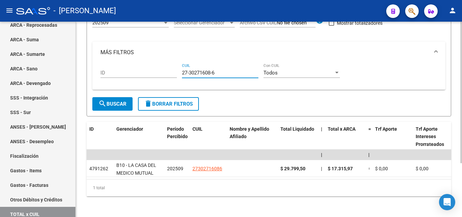
drag, startPoint x: 216, startPoint y: 73, endPoint x: 178, endPoint y: 76, distance: 38.7
click at [178, 76] on div "ID 27-30271608-6 CUIL Todos Con CUIL" at bounding box center [268, 73] width 337 height 21
paste input "20-20461497-1"
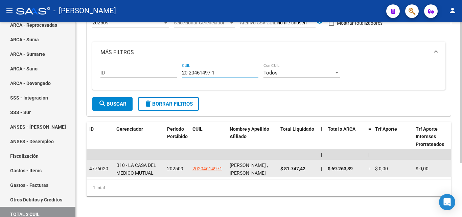
type input "20-20461497-1"
drag, startPoint x: 306, startPoint y: 168, endPoint x: 277, endPoint y: 169, distance: 29.1
click at [282, 174] on datatable-body-cell "$ 81.747,42" at bounding box center [298, 168] width 41 height 17
drag, startPoint x: 311, startPoint y: 167, endPoint x: 278, endPoint y: 168, distance: 32.5
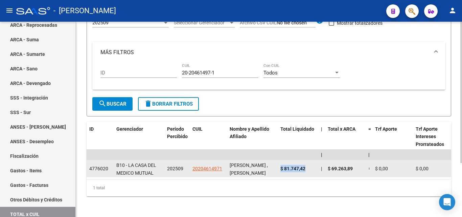
click at [278, 168] on datatable-body-cell "$ 81.747,42" at bounding box center [298, 168] width 41 height 17
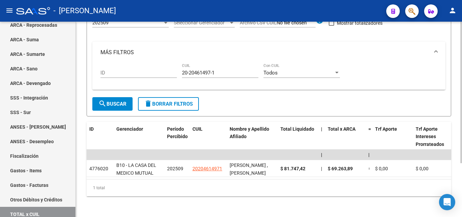
drag, startPoint x: 221, startPoint y: 68, endPoint x: 212, endPoint y: 70, distance: 9.0
click at [212, 70] on div "20-20461497-1 CUIL" at bounding box center [220, 70] width 76 height 15
drag, startPoint x: 219, startPoint y: 73, endPoint x: 175, endPoint y: 75, distance: 44.0
click at [175, 75] on div "ID 20-20461497-1 CUIL Todos Con CUIL" at bounding box center [268, 73] width 337 height 21
paste input "27-31280670-9"
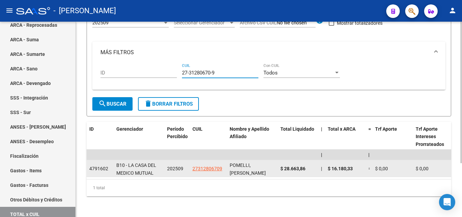
type input "27-31280670-9"
drag, startPoint x: 307, startPoint y: 167, endPoint x: 280, endPoint y: 169, distance: 26.8
click at [280, 169] on datatable-body-cell "$ 28.663,86" at bounding box center [298, 168] width 41 height 17
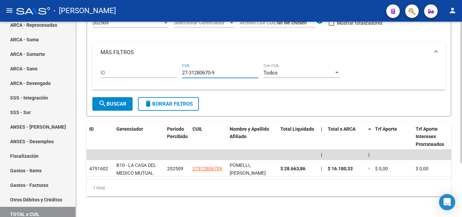
drag, startPoint x: 217, startPoint y: 74, endPoint x: 177, endPoint y: 74, distance: 39.9
click at [177, 74] on div "ID 27-31280670-9 CUIL Todos Con CUIL" at bounding box center [268, 73] width 337 height 21
paste input "20-21898735-5"
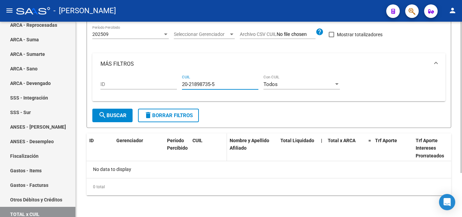
scroll to position [56, 0]
type input "20-21898735-5"
drag, startPoint x: 218, startPoint y: 85, endPoint x: 163, endPoint y: 86, distance: 55.5
click at [163, 86] on div "ID 20-21898735-5 CUIL Todos Con CUIL" at bounding box center [268, 85] width 337 height 21
paste input "23-36742788-4"
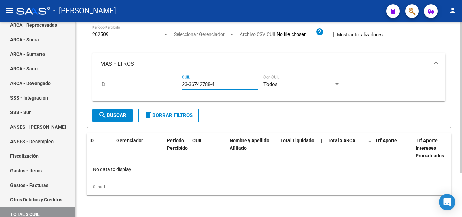
type input "23-36742788-4"
drag, startPoint x: 220, startPoint y: 86, endPoint x: 169, endPoint y: 89, distance: 50.4
click at [169, 89] on div "ID 23-36742788-4 CUIL Todos Con CUIL" at bounding box center [268, 85] width 337 height 21
paste input "23-32073111-9"
type input "23-32073111-9"
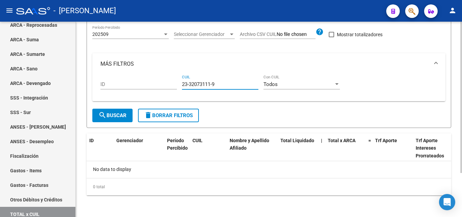
drag, startPoint x: 220, startPoint y: 86, endPoint x: 174, endPoint y: 88, distance: 45.4
click at [174, 88] on div "ID 23-32073111-9 CUIL Todos Con CUIL" at bounding box center [268, 85] width 337 height 21
paste input "20-27020410-5"
type input "20-27020410-5"
drag, startPoint x: 221, startPoint y: 85, endPoint x: 174, endPoint y: 85, distance: 46.3
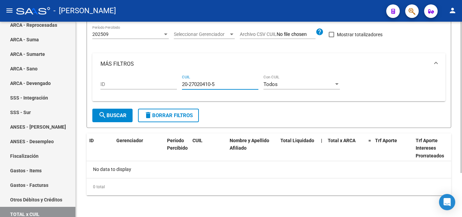
click at [174, 85] on div "ID 20-27020410-5 CUIL Todos Con CUIL" at bounding box center [268, 85] width 337 height 21
paste input "27-17460091-6"
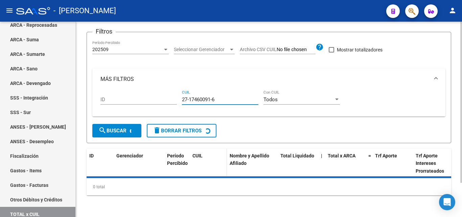
scroll to position [68, 0]
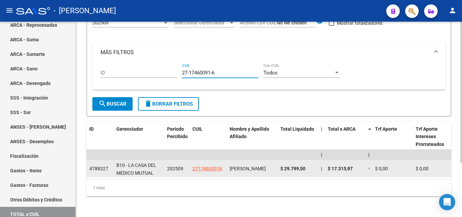
type input "27-17460091-6"
drag, startPoint x: 308, startPoint y: 168, endPoint x: 279, endPoint y: 170, distance: 29.1
click at [279, 170] on datatable-body-cell "$ 29.799,50" at bounding box center [298, 168] width 41 height 17
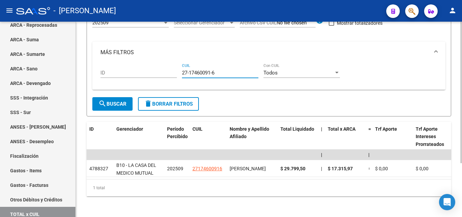
drag, startPoint x: 217, startPoint y: 74, endPoint x: 171, endPoint y: 71, distance: 45.7
click at [171, 71] on div "ID 27-17460091-6 CUIL Todos Con CUIL" at bounding box center [268, 73] width 337 height 21
paste input "27-35250191-9"
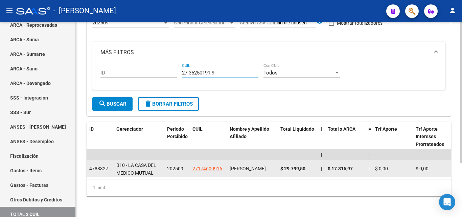
type input "27-35250191-9"
drag, startPoint x: 307, startPoint y: 168, endPoint x: 278, endPoint y: 172, distance: 29.6
click at [278, 172] on datatable-body-cell "$ 29.799,50" at bounding box center [298, 168] width 41 height 17
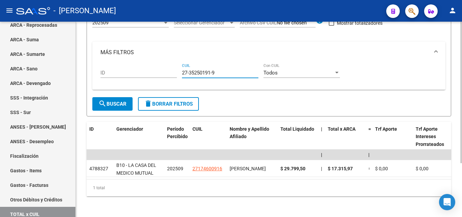
drag, startPoint x: 219, startPoint y: 73, endPoint x: 177, endPoint y: 70, distance: 43.1
click at [177, 70] on div "ID 27-35250191-9 CUIL Todos Con CUIL" at bounding box center [268, 73] width 337 height 21
paste input "27-28470016-9"
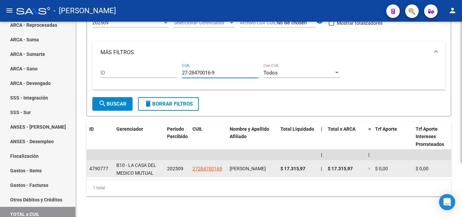
type input "27-28470016-9"
drag, startPoint x: 308, startPoint y: 168, endPoint x: 278, endPoint y: 168, distance: 30.1
click at [278, 168] on datatable-body-cell "$ 17.315,97" at bounding box center [298, 168] width 41 height 17
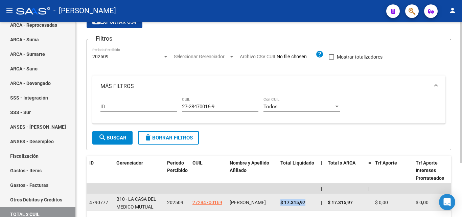
scroll to position [0, 0]
